Goal: Check status

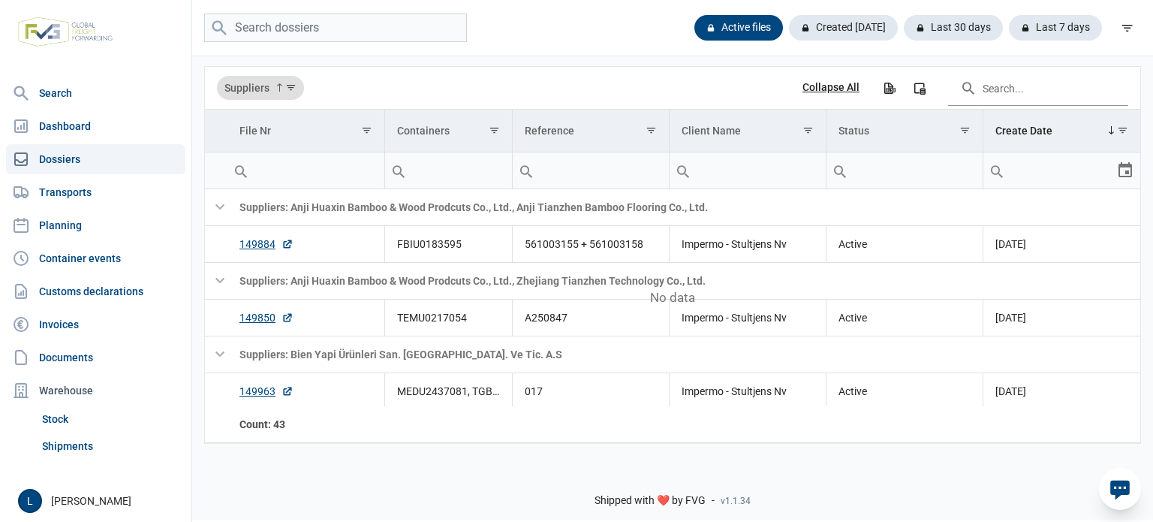
click at [332, 43] on div "Active files Created [DATE] Last 30 days Last 7 days" at bounding box center [672, 28] width 961 height 56
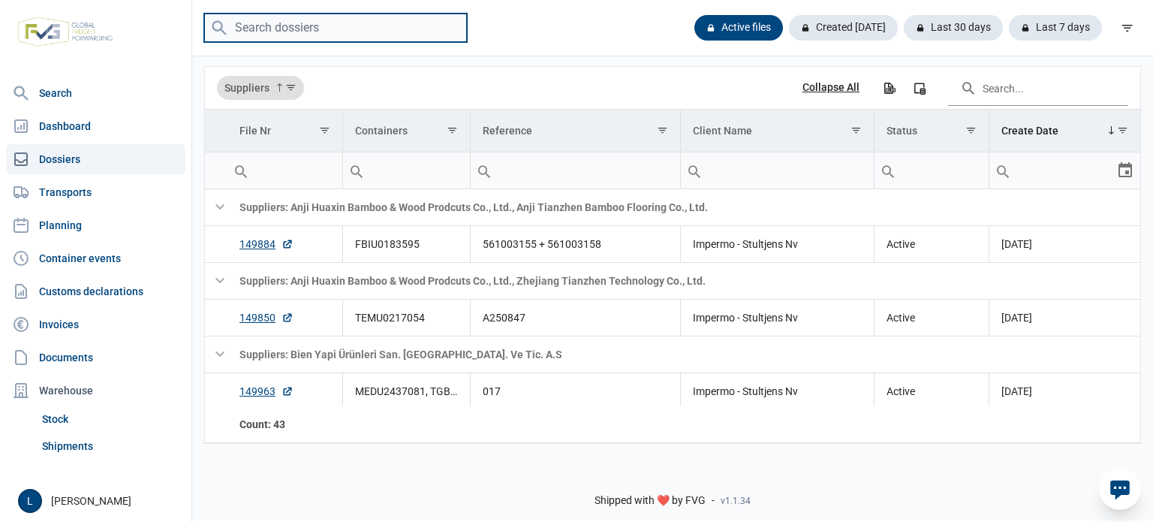
click at [335, 34] on input "search" at bounding box center [335, 28] width 263 height 29
type input "fbiu0183595"
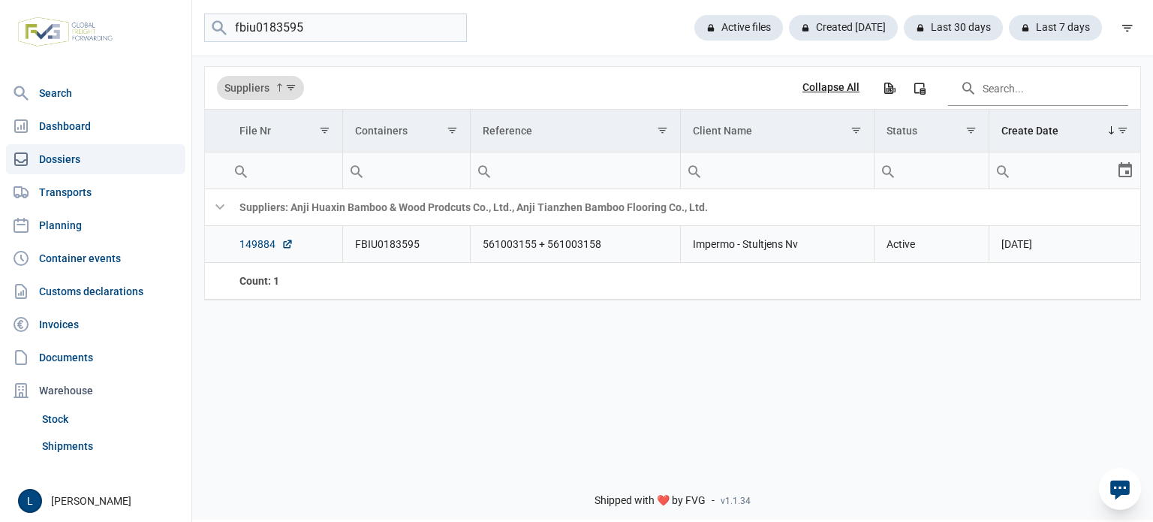
click at [265, 244] on link "149884" at bounding box center [266, 243] width 54 height 15
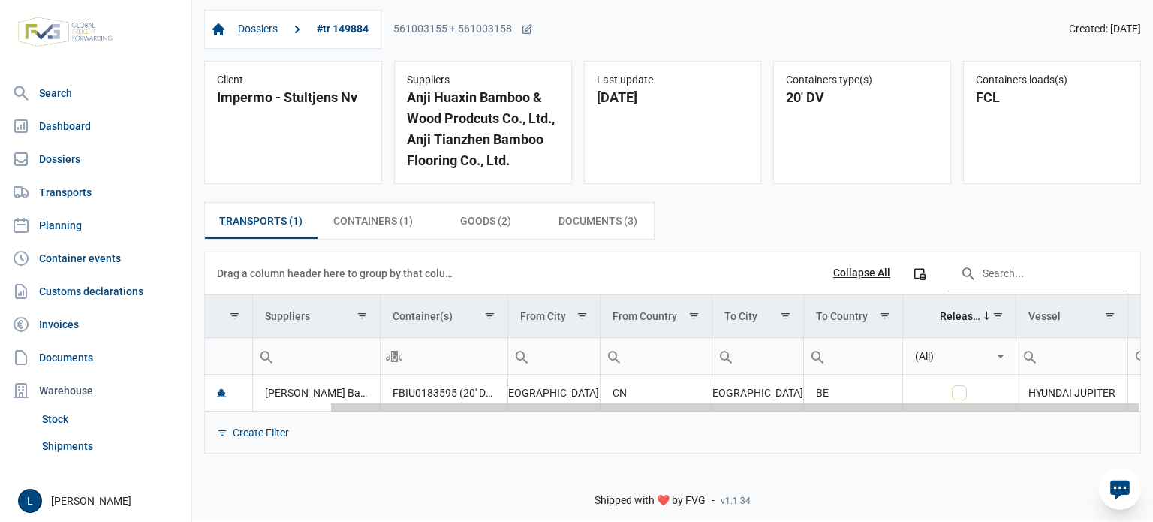
scroll to position [0, 143]
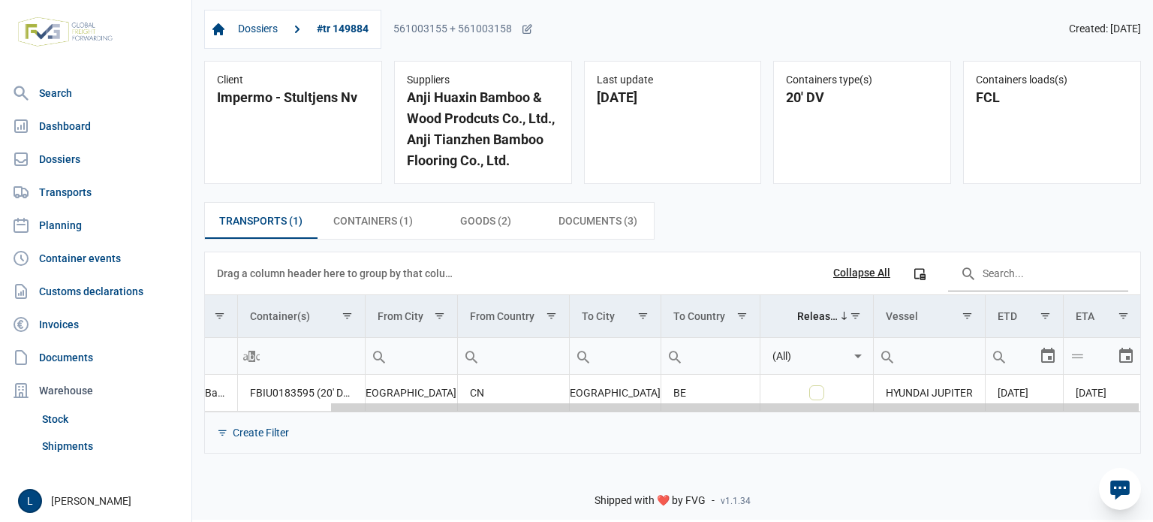
drag, startPoint x: 851, startPoint y: 410, endPoint x: 1152, endPoint y: 413, distance: 300.9
click at [1152, 413] on body "For evaluation purposes only. Redistribution prohibited. Please register an exi…" at bounding box center [576, 235] width 1153 height 522
